Goal: Transaction & Acquisition: Purchase product/service

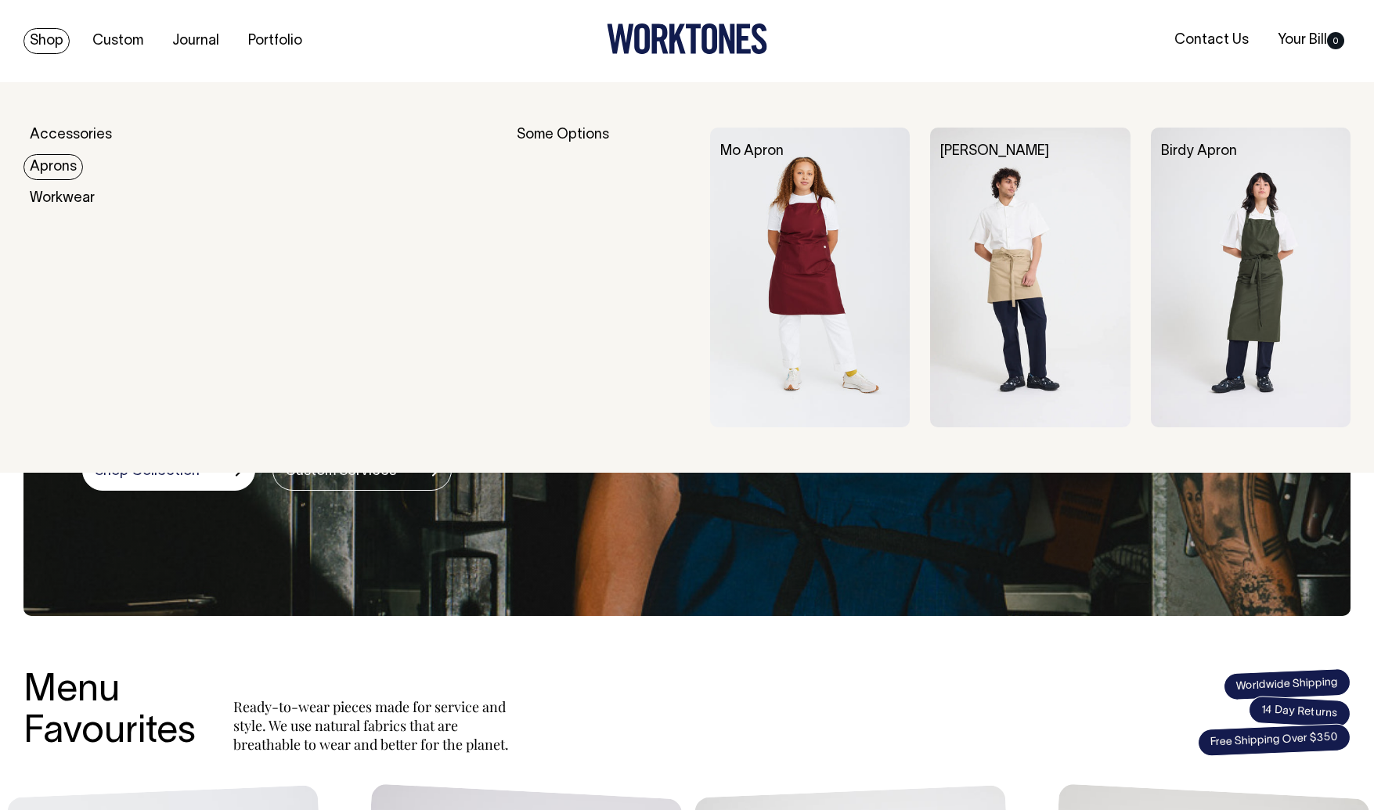
click at [61, 166] on link "Aprons" at bounding box center [52, 167] width 59 height 26
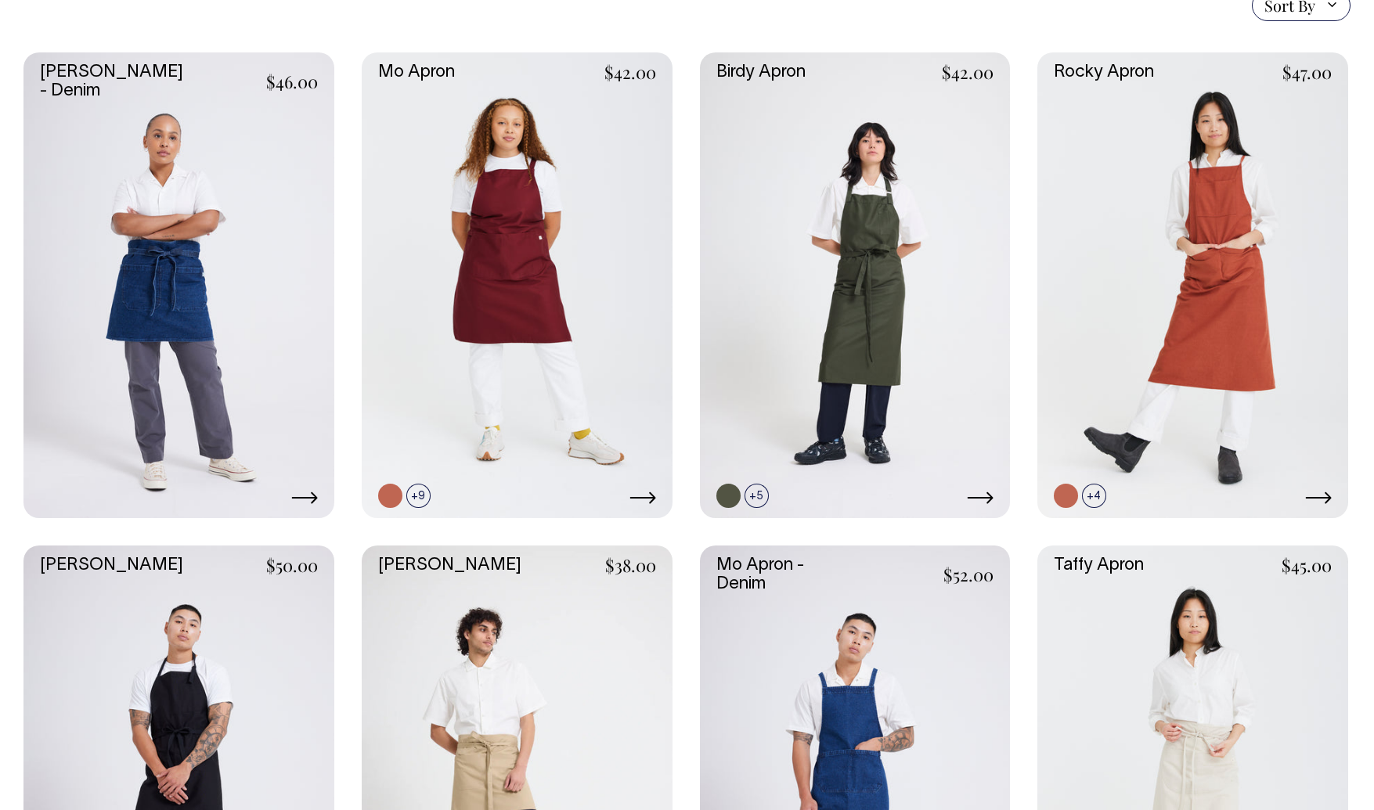
scroll to position [419, 0]
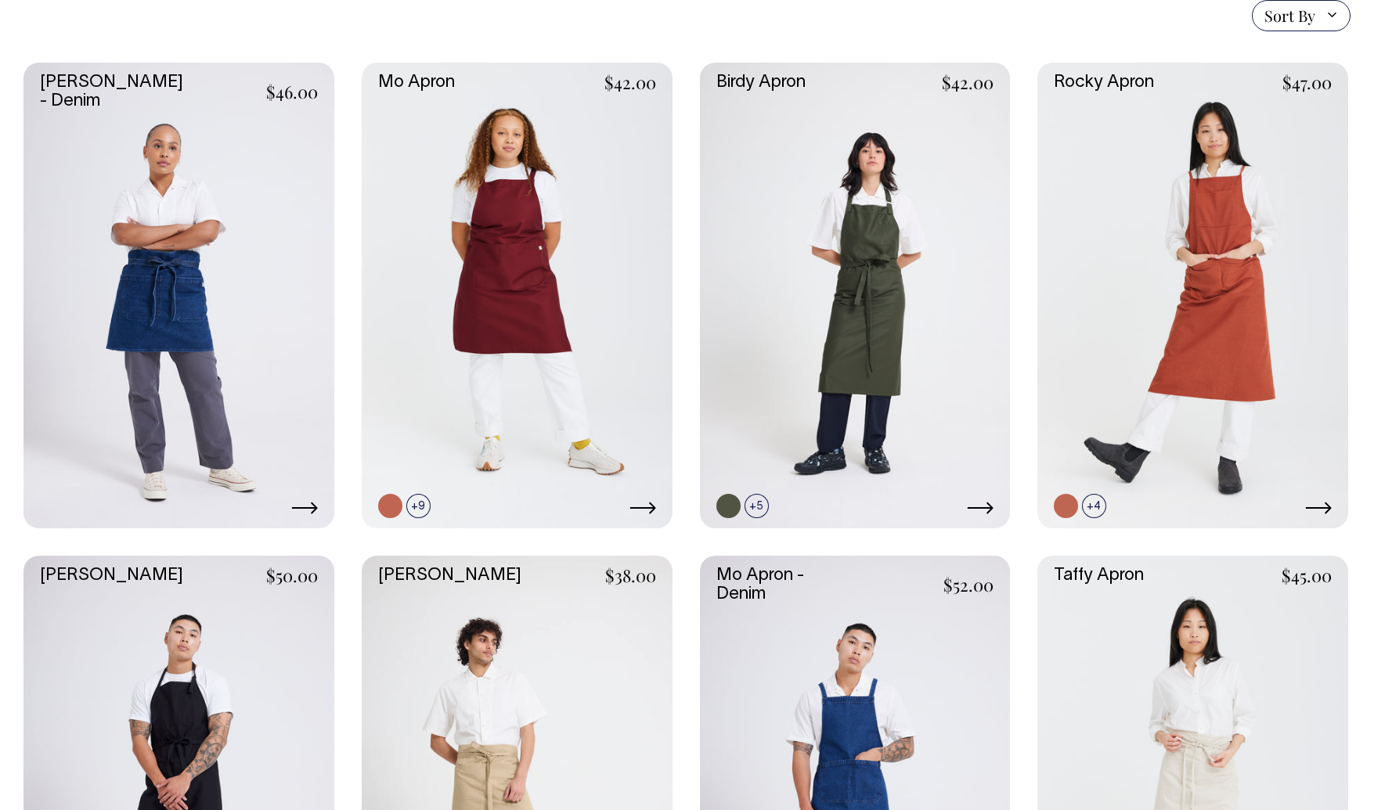
click at [584, 657] on link at bounding box center [517, 789] width 311 height 466
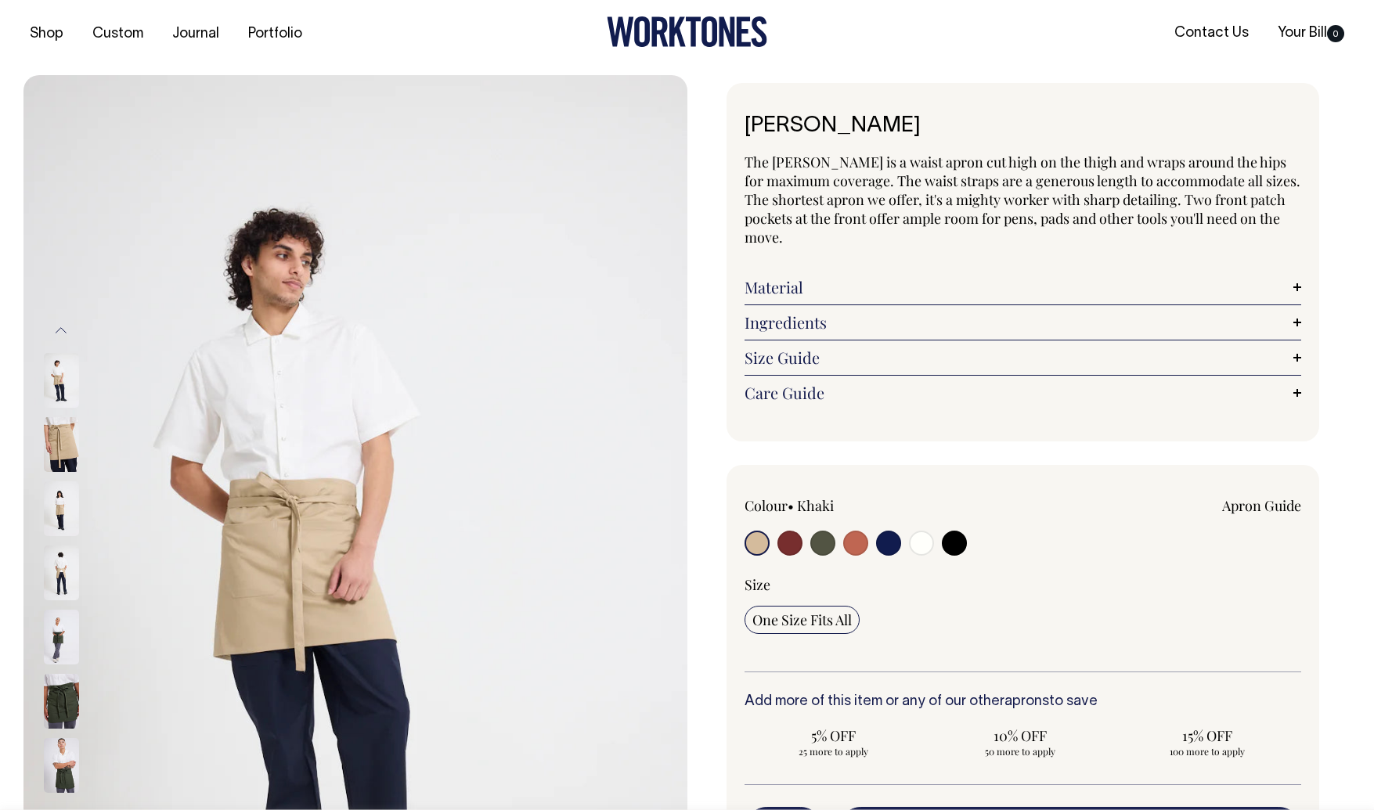
scroll to position [8, 0]
click at [754, 545] on input "radio" at bounding box center [756, 542] width 25 height 25
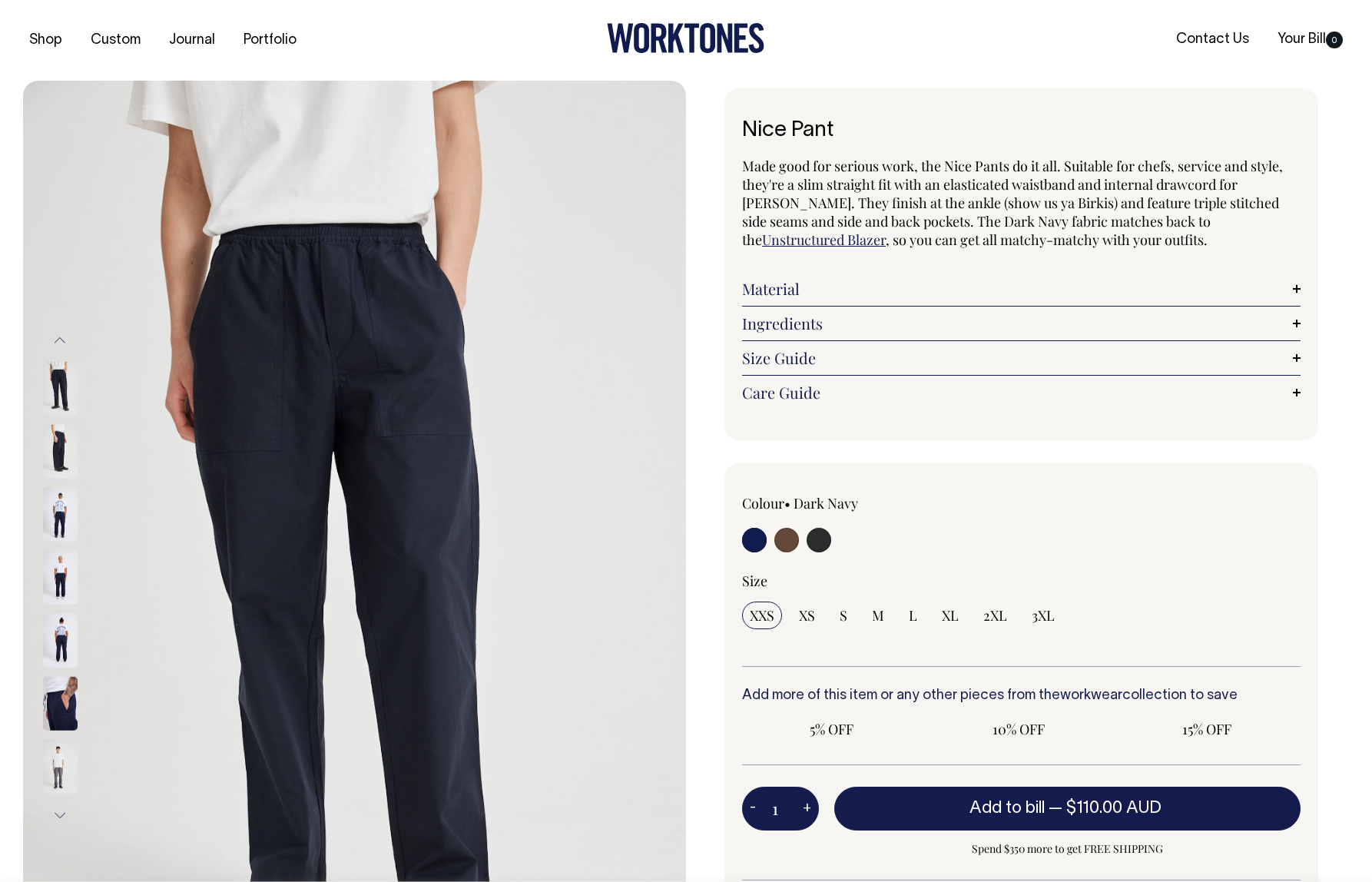
radio input "true"
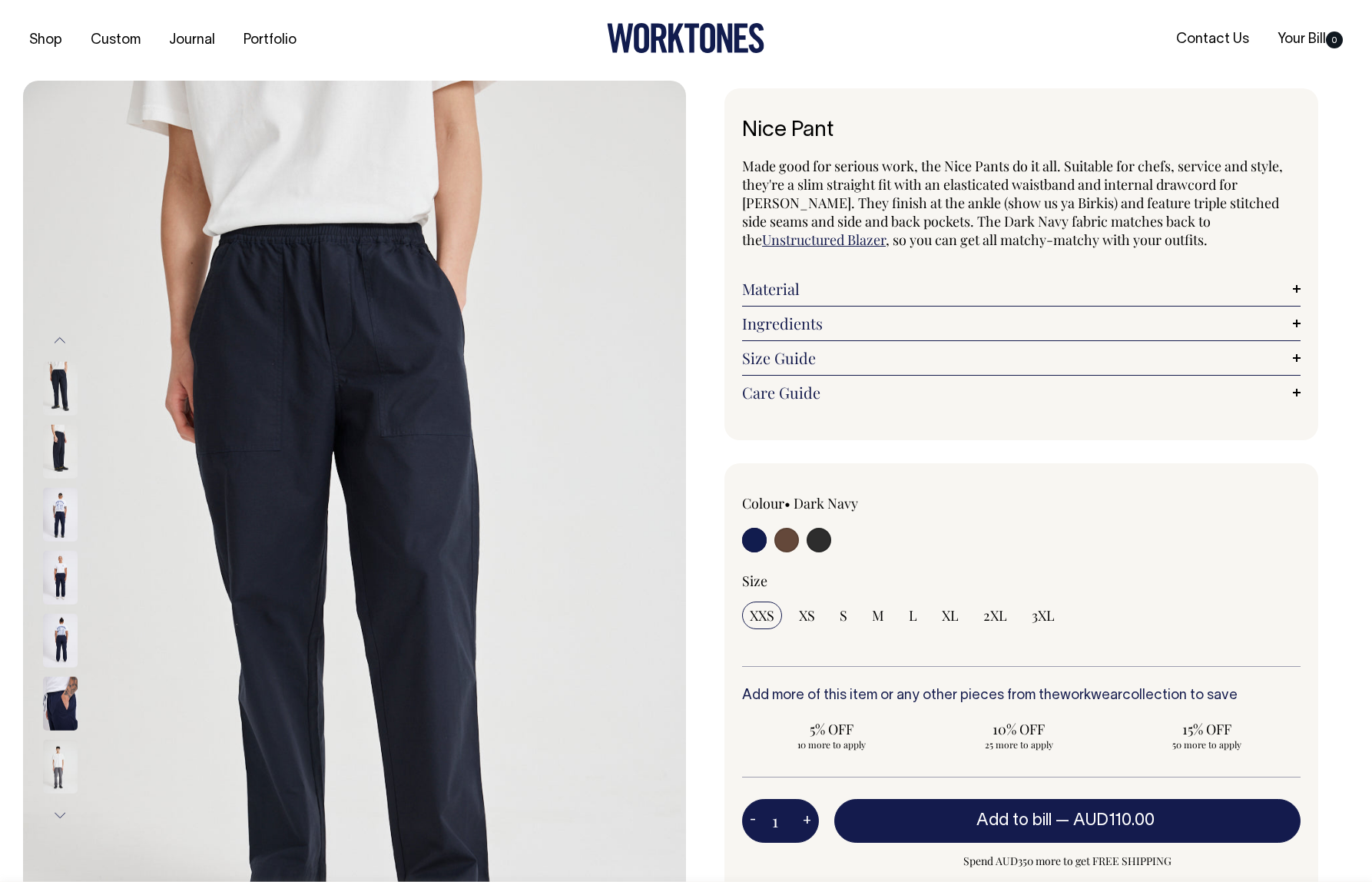
click at [1041, 525] on div at bounding box center [1133, 519] width 335 height 51
click at [794, 542] on input "radio" at bounding box center [786, 540] width 25 height 25
radio input "true"
radio input "false"
select select "Chocolate"
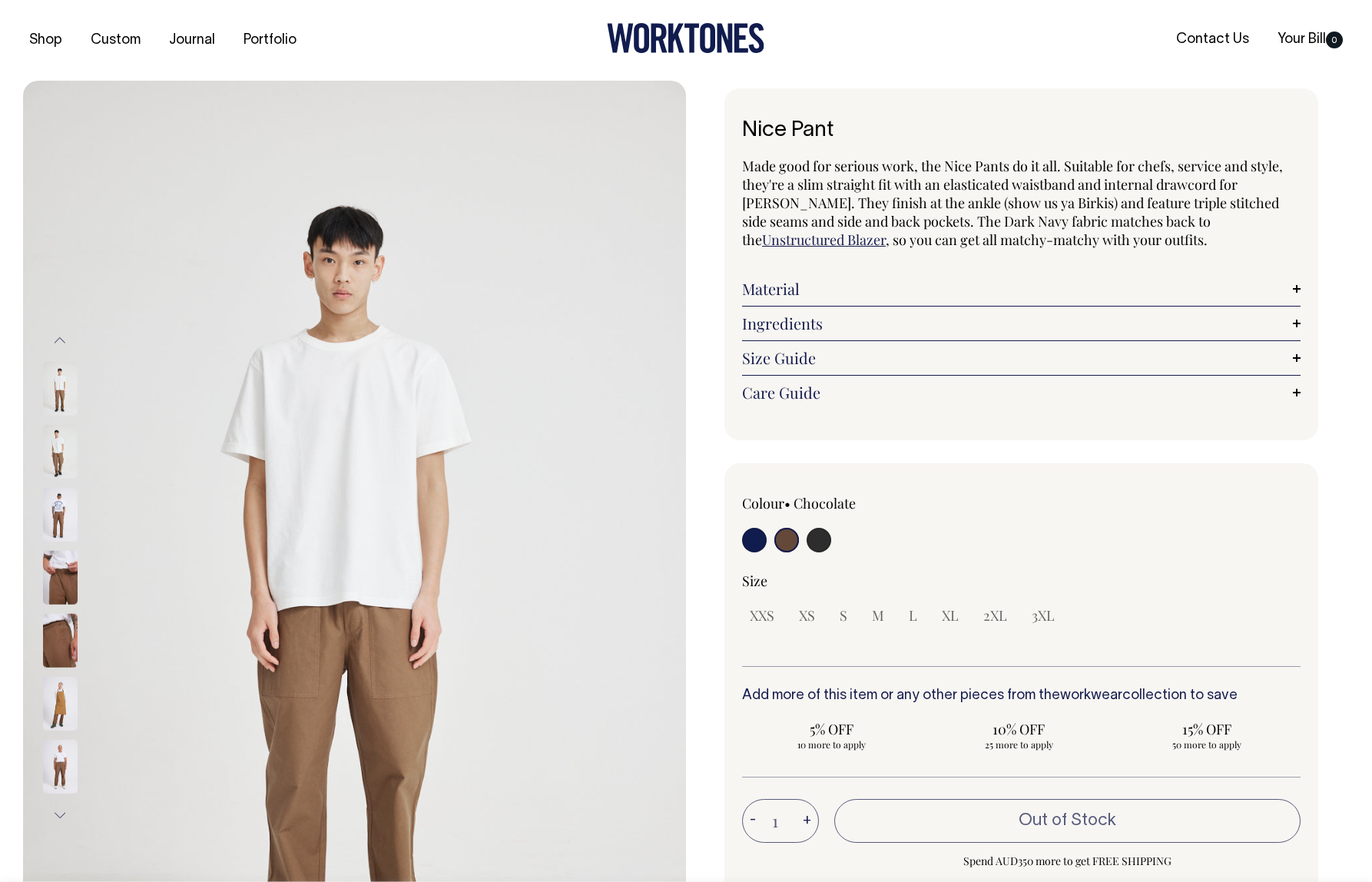
click at [825, 544] on input "radio" at bounding box center [818, 540] width 25 height 25
radio input "true"
select select "Charcoal"
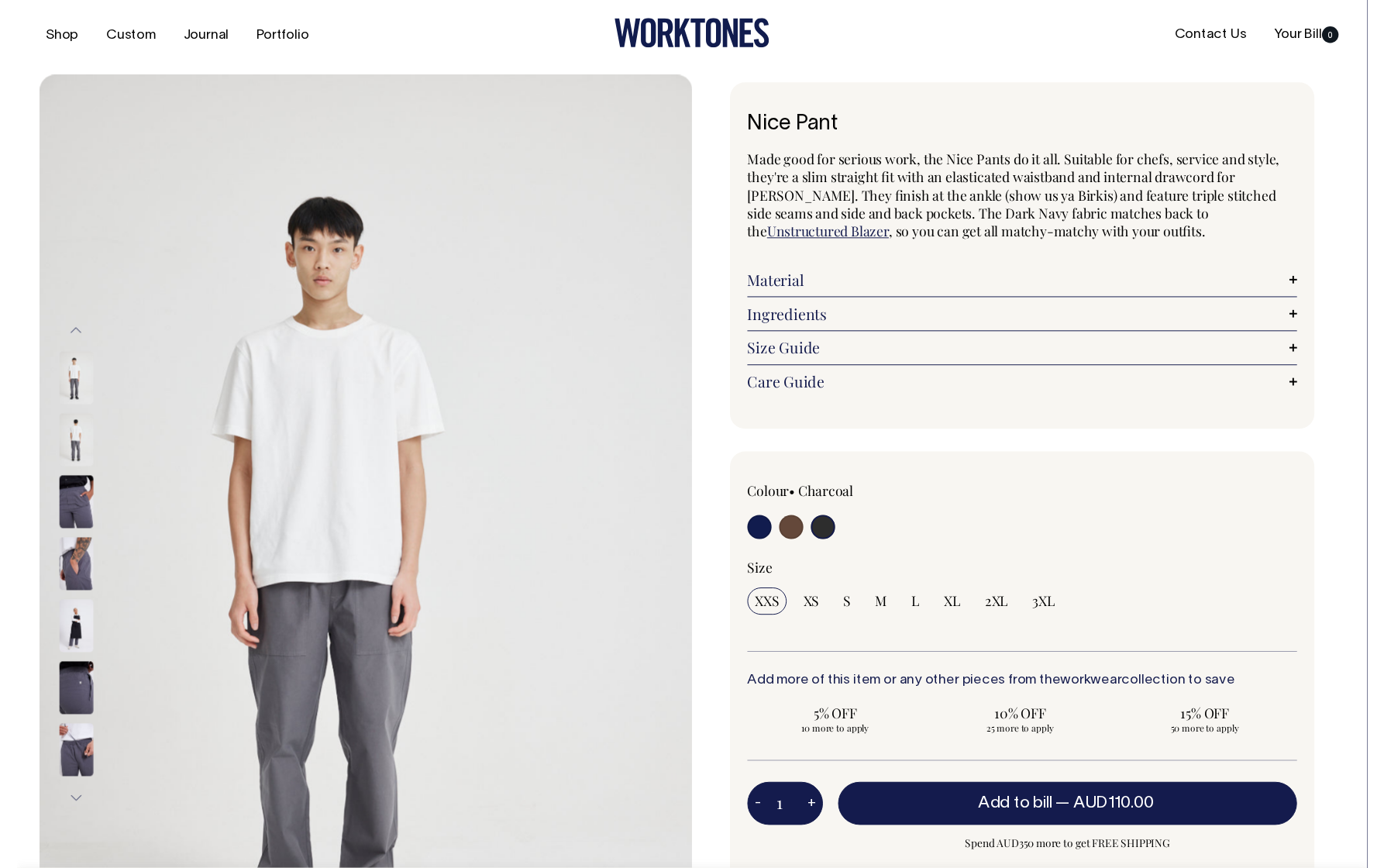
scroll to position [5, 0]
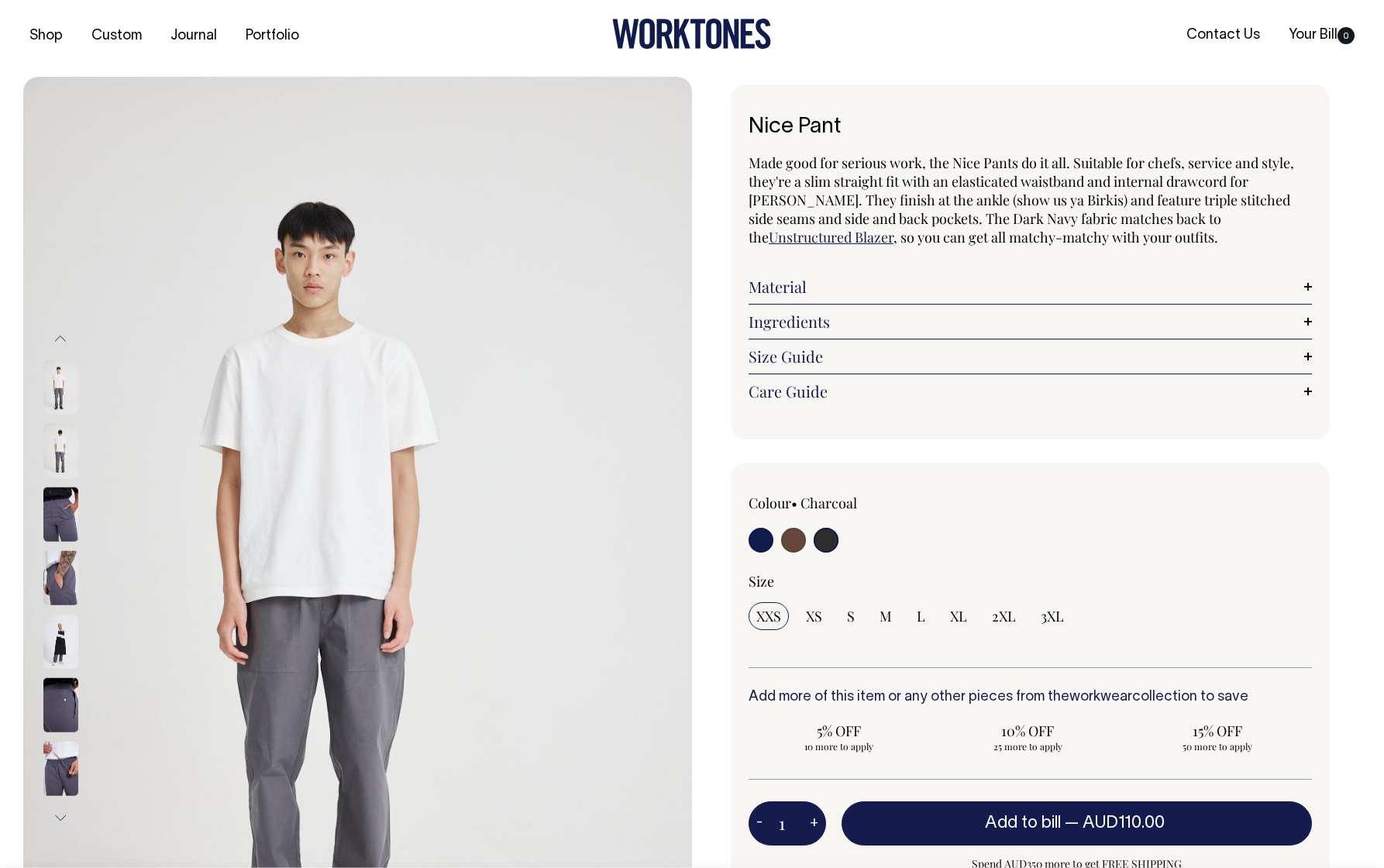
click at [758, 534] on input "radio" at bounding box center [760, 539] width 25 height 25
radio input "true"
select select "Dark Navy"
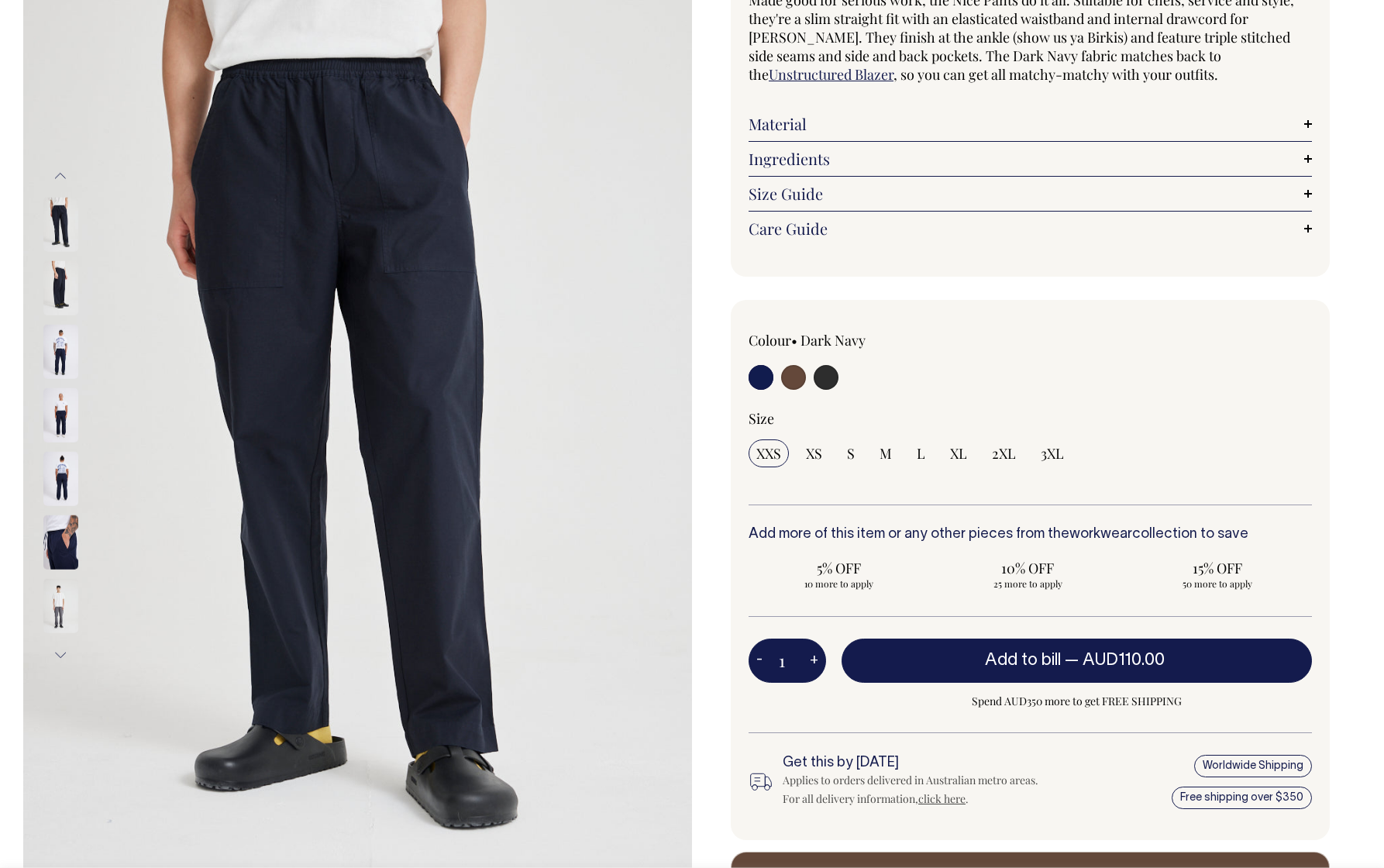
scroll to position [149, 0]
